Goal: Transaction & Acquisition: Book appointment/travel/reservation

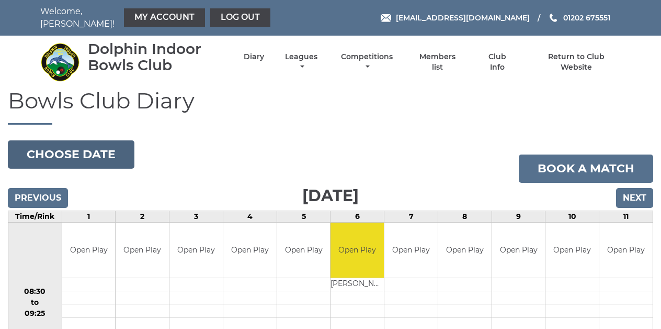
click at [86, 145] on button "Choose date" at bounding box center [71, 154] width 127 height 28
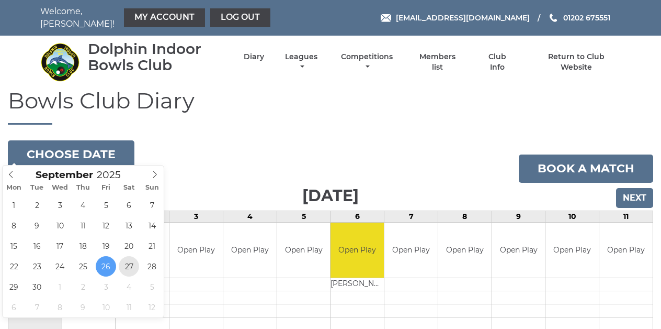
type input "2025-09-27"
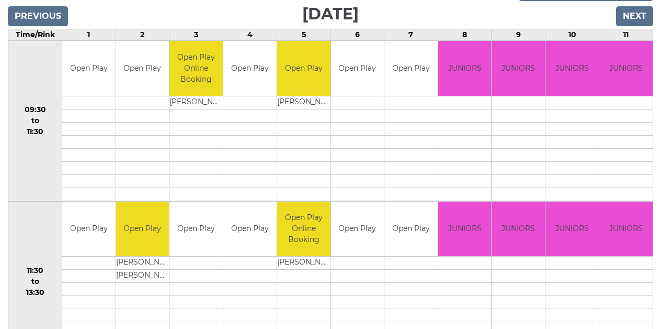
scroll to position [179, 0]
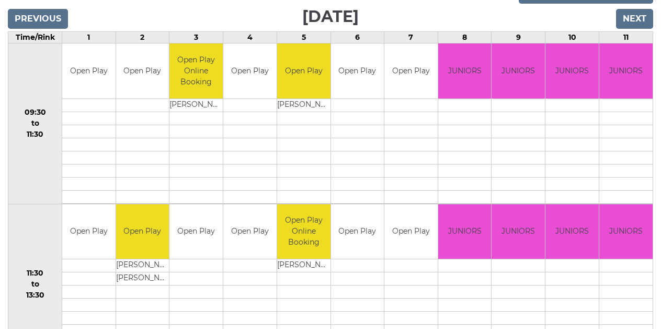
click at [132, 101] on td at bounding box center [142, 104] width 53 height 13
click at [140, 84] on td "Open Play" at bounding box center [142, 70] width 53 height 55
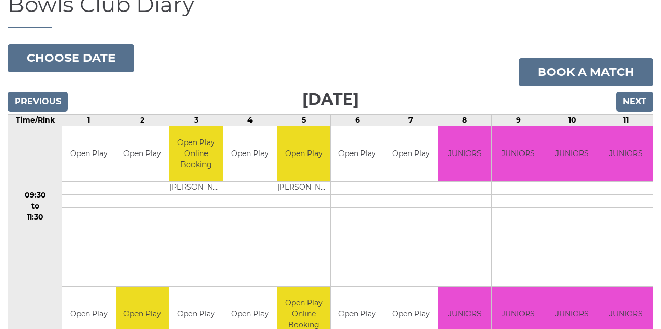
scroll to position [85, 0]
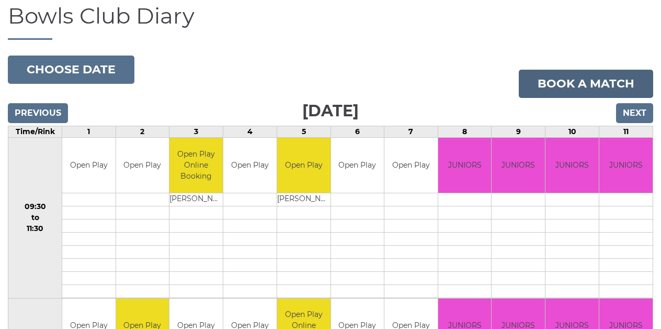
click at [578, 76] on link "Book a match" at bounding box center [586, 84] width 134 height 28
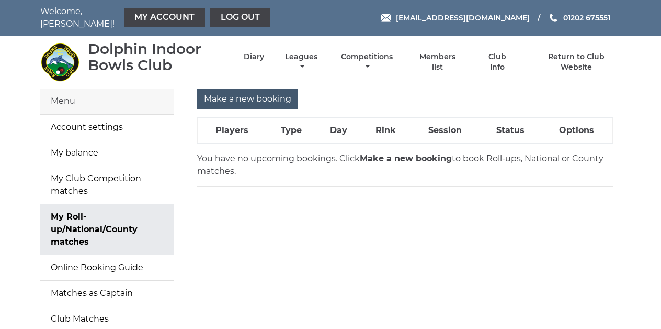
click at [236, 92] on input "Make a new booking" at bounding box center [247, 99] width 101 height 20
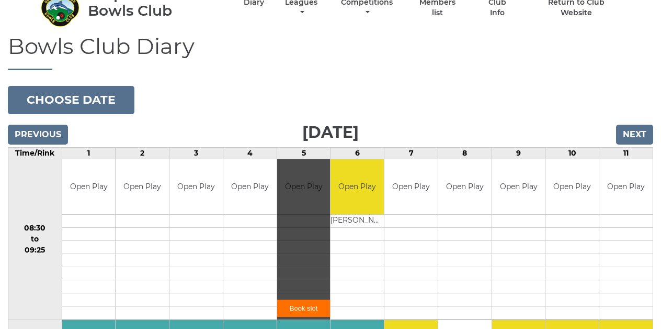
scroll to position [42, 0]
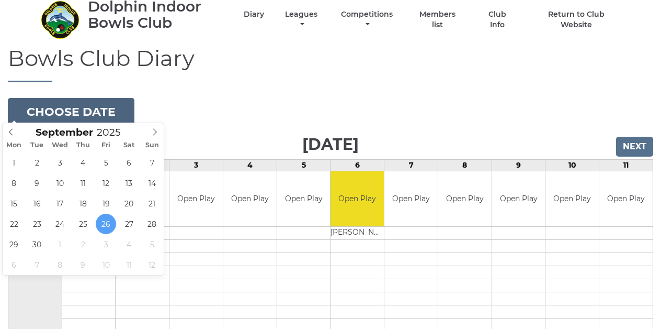
click at [90, 109] on button "Choose date" at bounding box center [71, 112] width 127 height 28
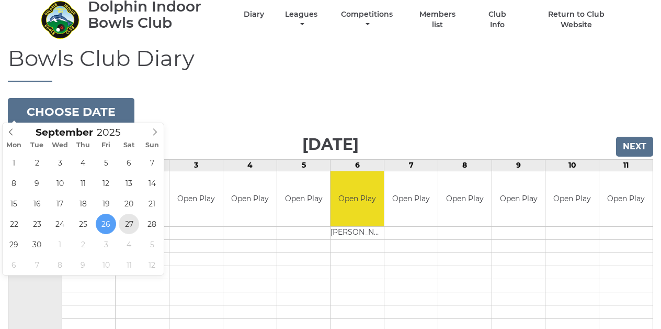
type input "2025-09-27"
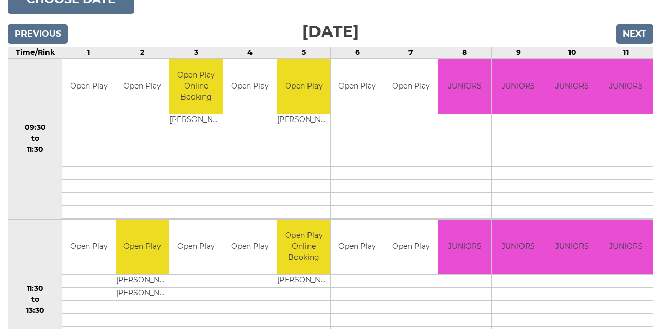
scroll to position [155, 0]
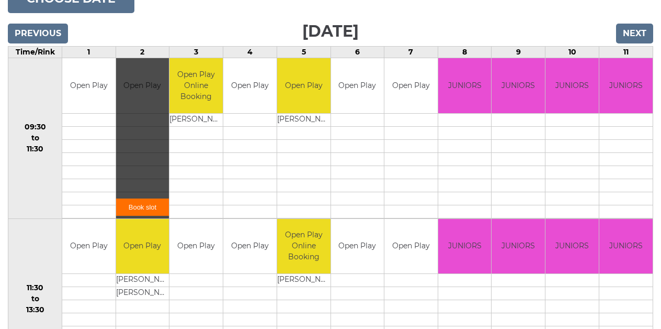
click at [141, 86] on div "Book slot" at bounding box center [142, 138] width 53 height 160
click at [135, 200] on link "Book slot" at bounding box center [142, 206] width 53 height 17
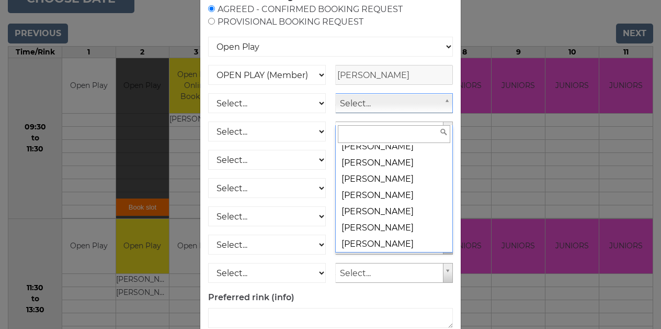
scroll to position [13318, 0]
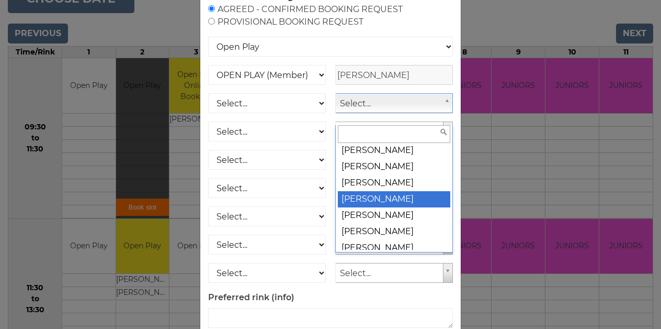
select select "1268"
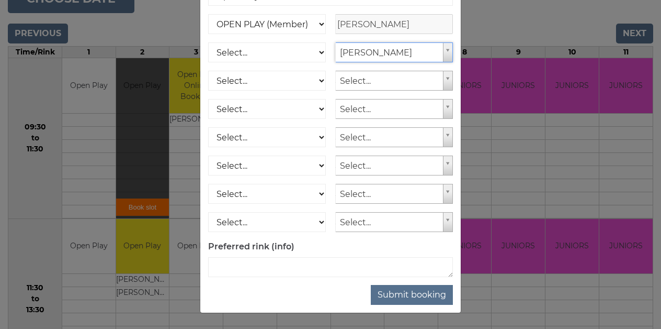
scroll to position [157, 0]
click at [410, 295] on button "Submit booking" at bounding box center [412, 295] width 82 height 20
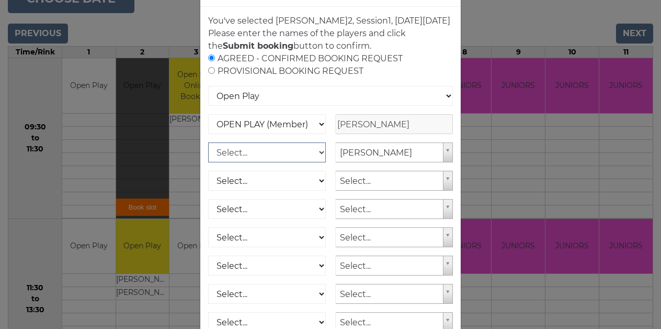
scroll to position [43, 0]
select select "1_12"
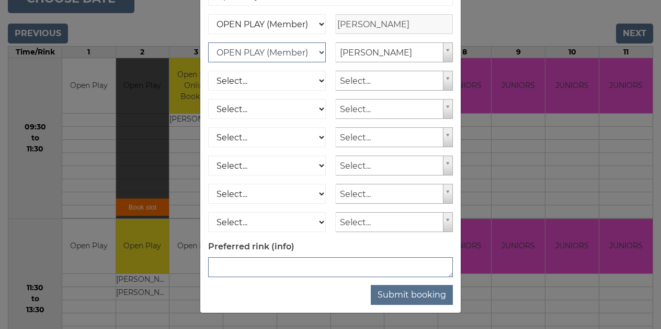
scroll to position [157, 0]
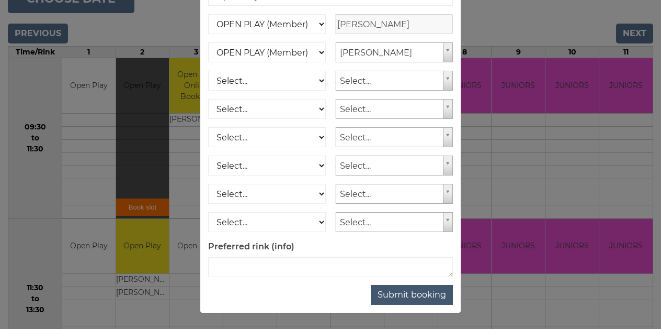
click at [416, 293] on button "Submit booking" at bounding box center [412, 295] width 82 height 20
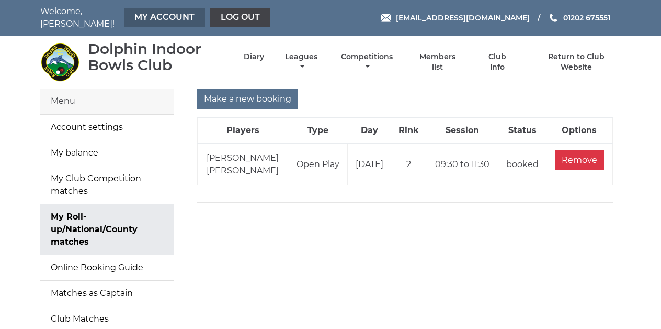
click at [164, 14] on link "My Account" at bounding box center [164, 17] width 81 height 19
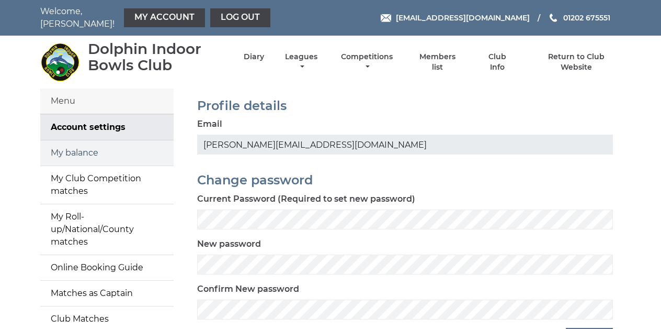
click at [77, 152] on link "My balance" at bounding box center [106, 152] width 133 height 25
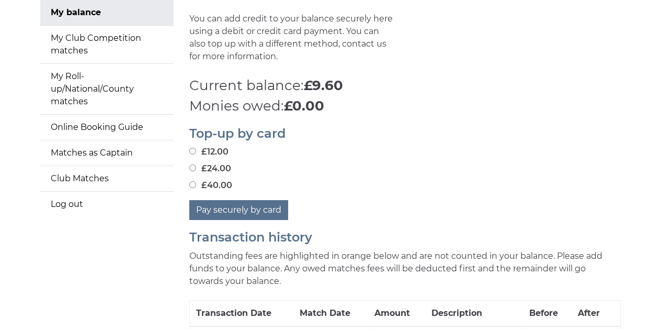
scroll to position [175, 0]
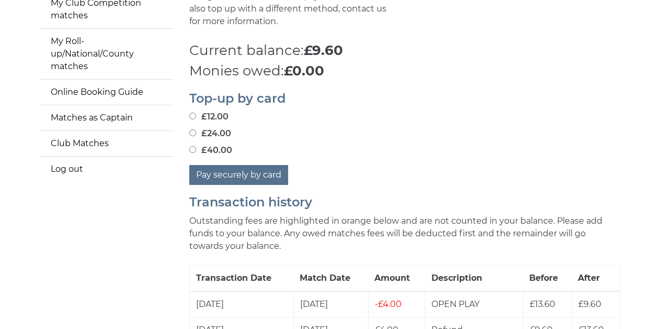
click at [191, 129] on input "£24.00" at bounding box center [192, 132] width 7 height 7
radio input "true"
click at [222, 167] on button "Pay securely by card" at bounding box center [238, 175] width 99 height 20
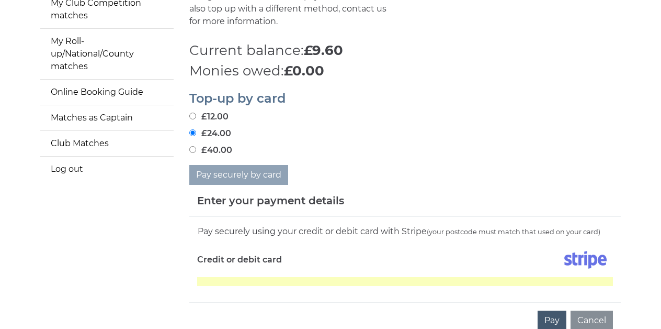
click at [554, 316] on button "Pay" at bounding box center [552, 320] width 29 height 20
